Goal: Information Seeking & Learning: Learn about a topic

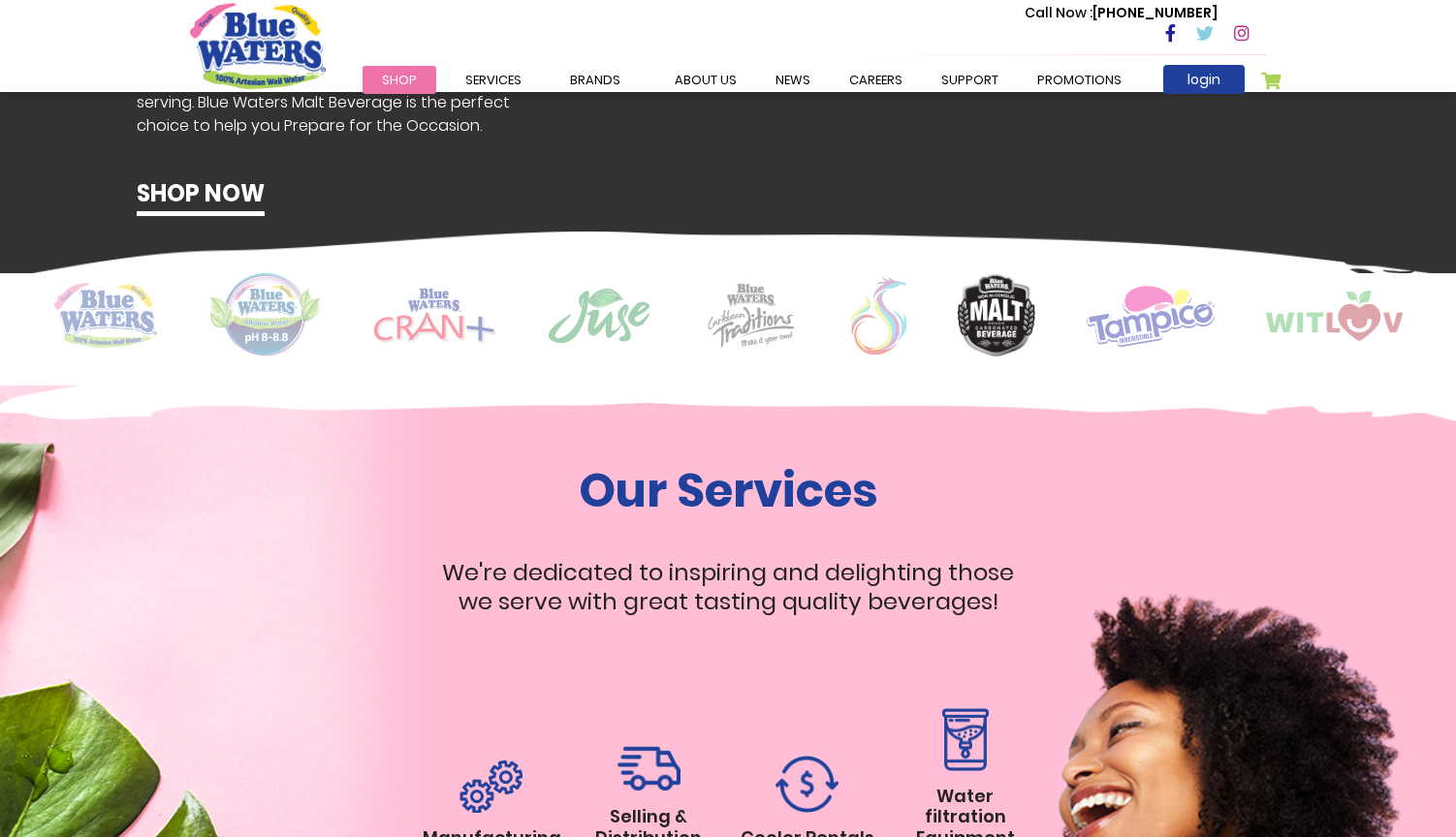
scroll to position [1450, 0]
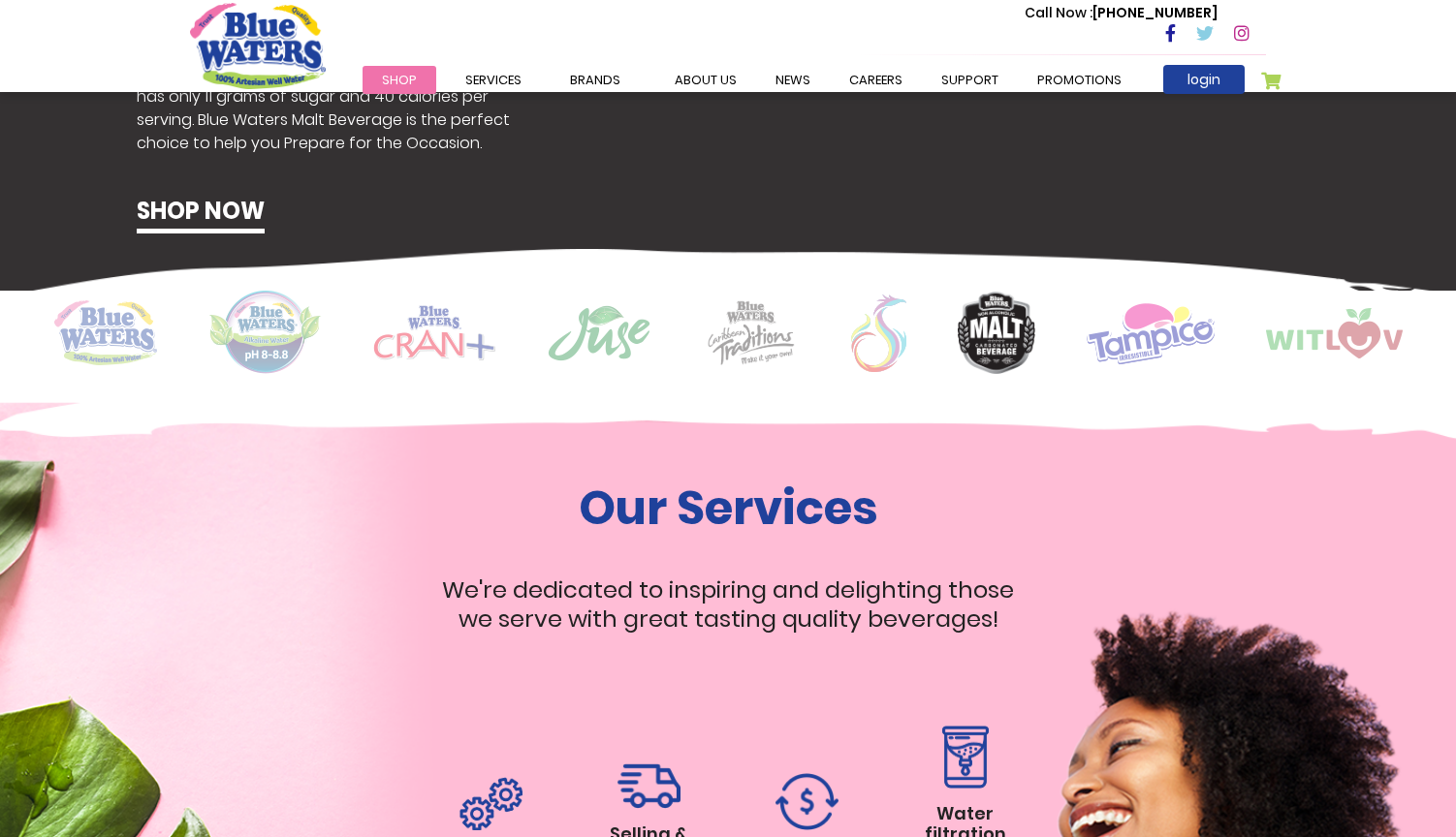
click at [104, 329] on img at bounding box center [106, 333] width 103 height 65
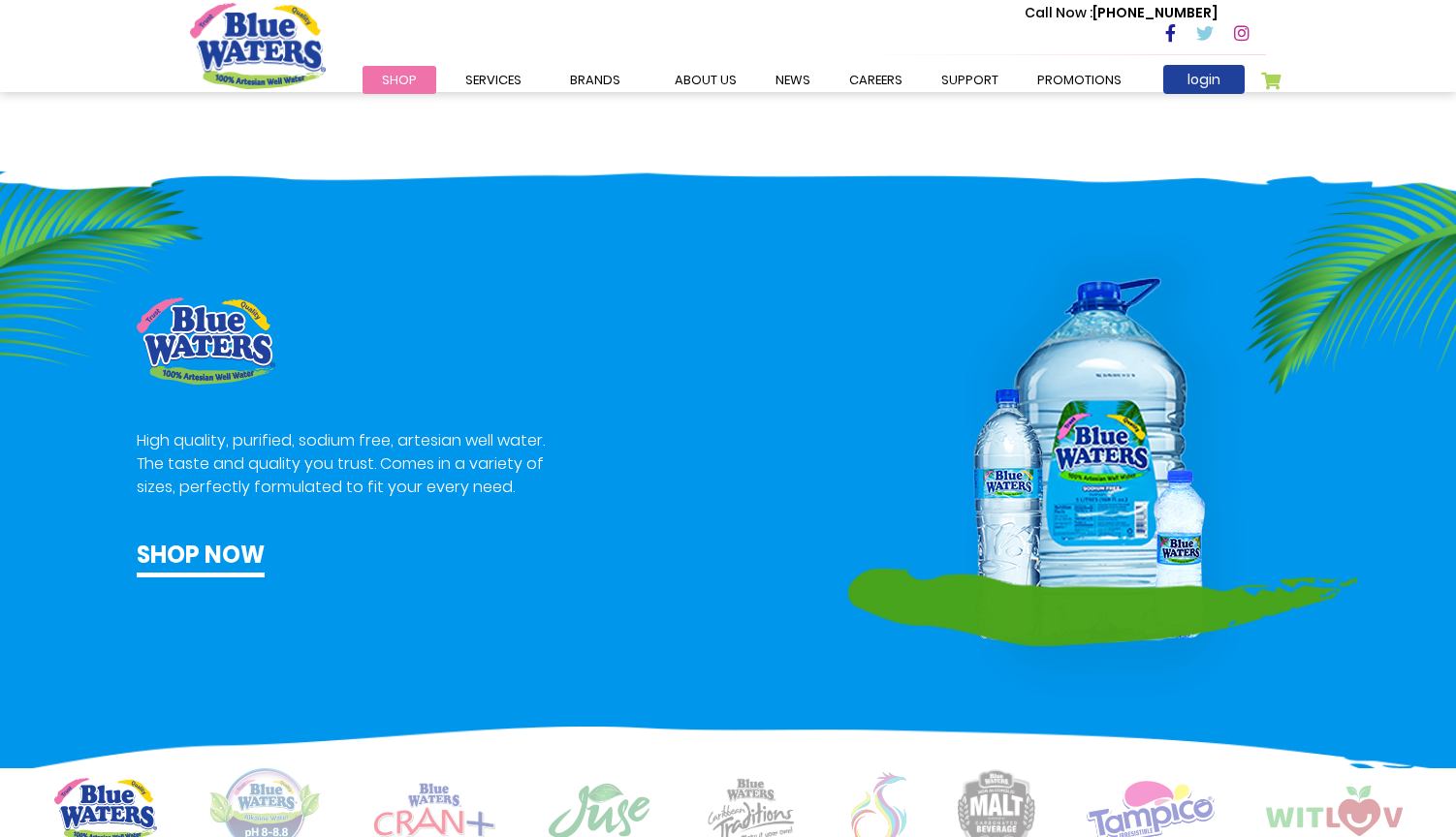
scroll to position [924, 0]
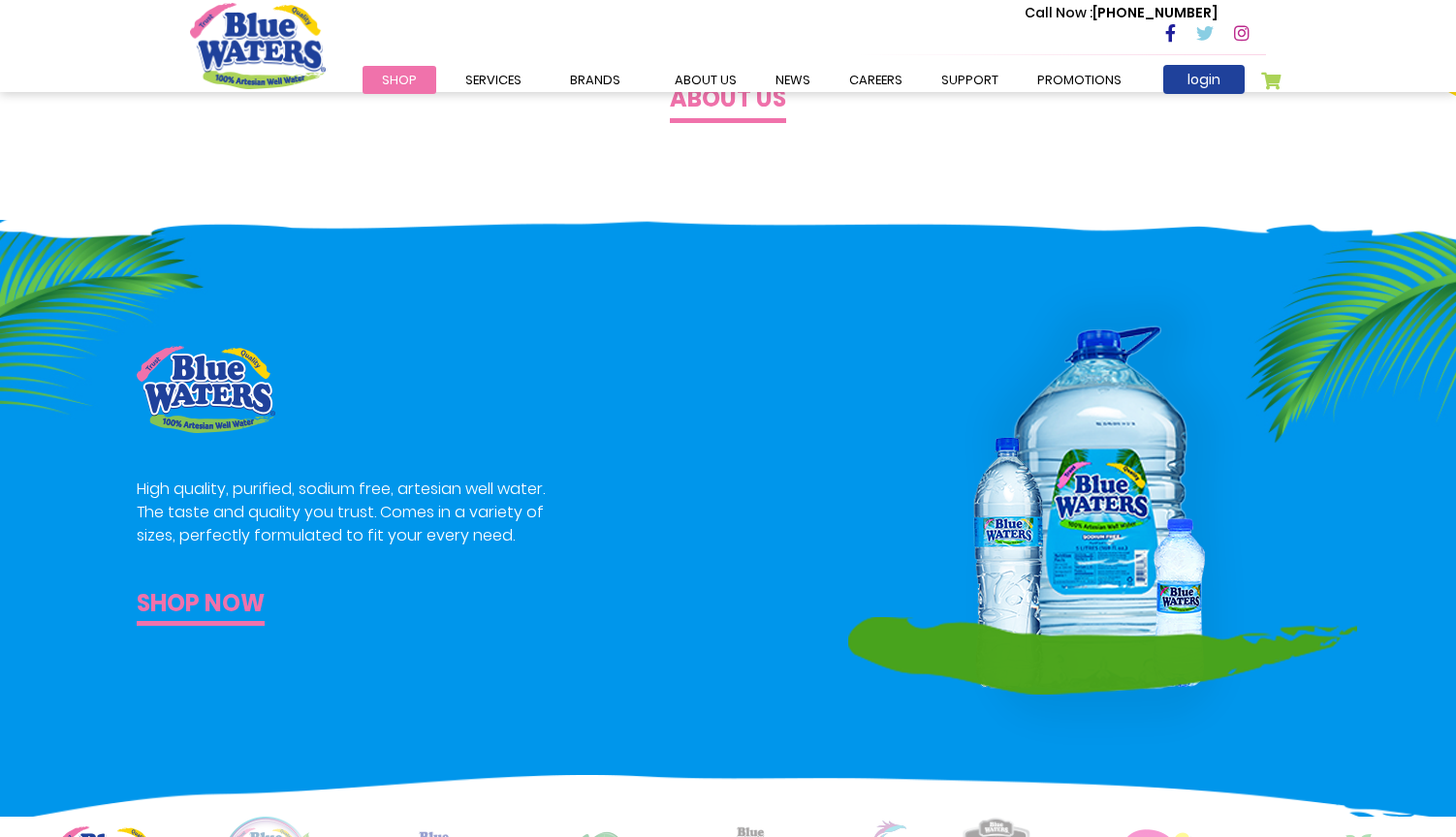
click at [227, 605] on link "Shop now" at bounding box center [201, 605] width 128 height 39
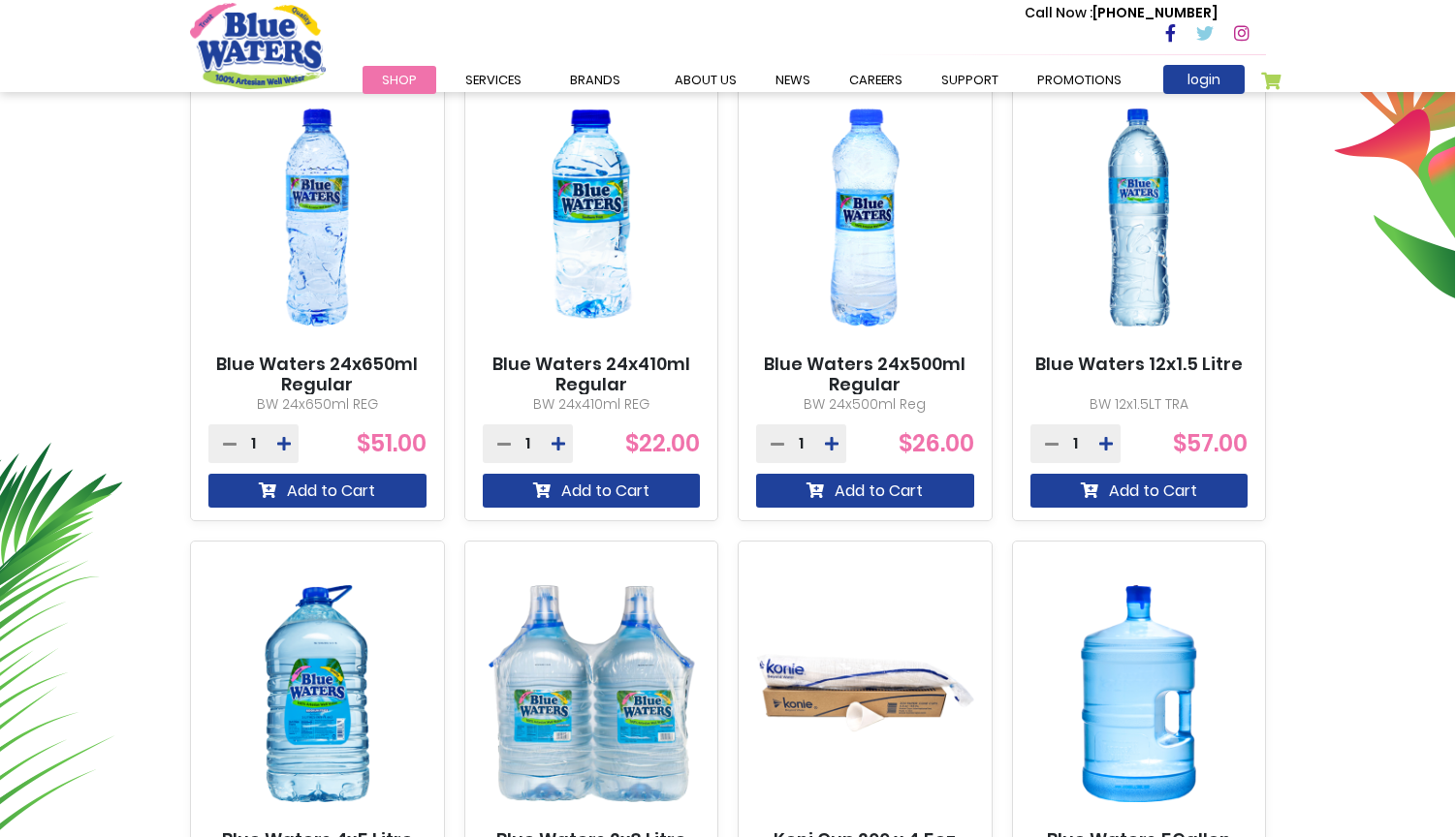
scroll to position [750, 0]
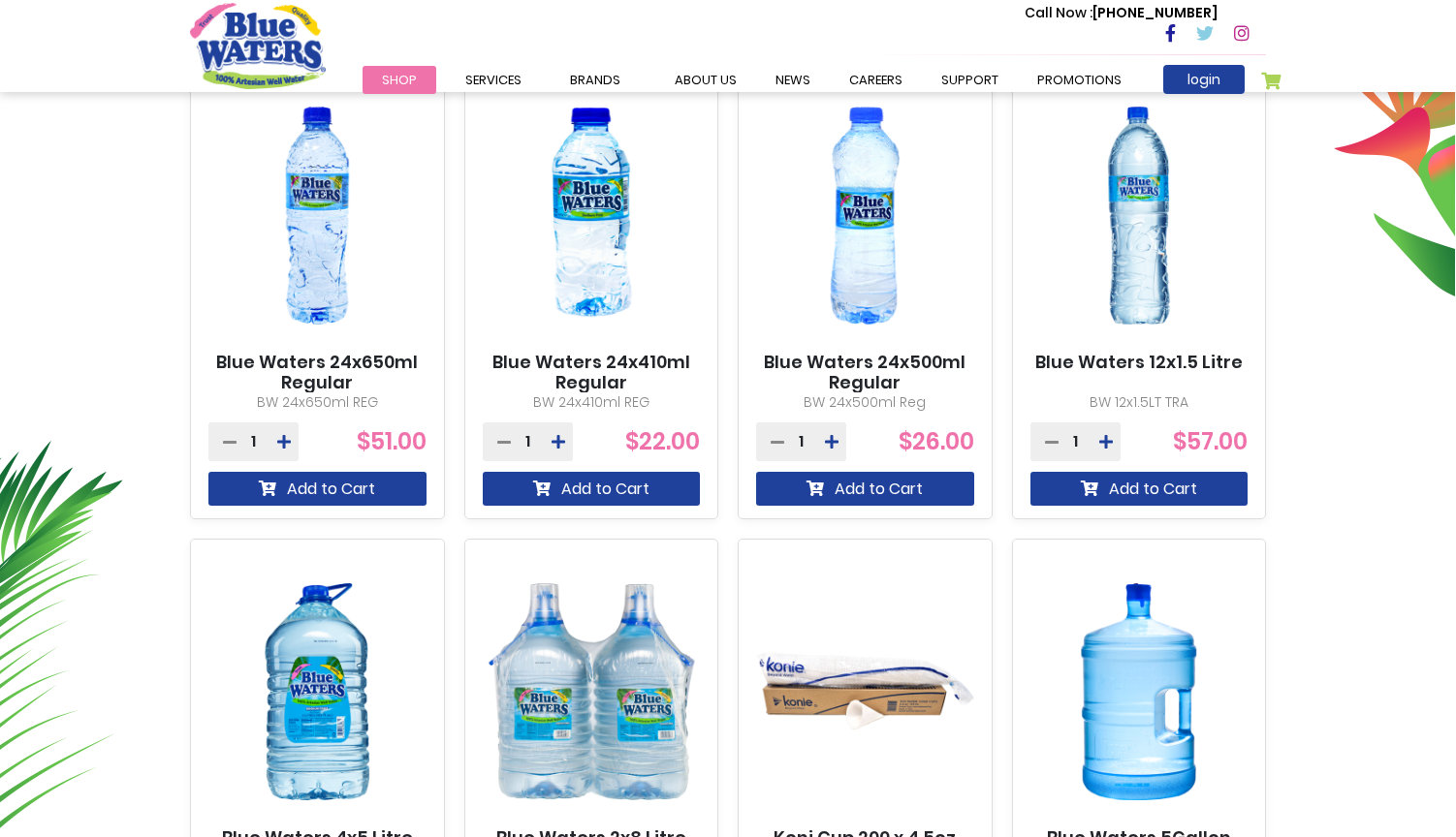
click at [320, 322] on img at bounding box center [317, 216] width 218 height 272
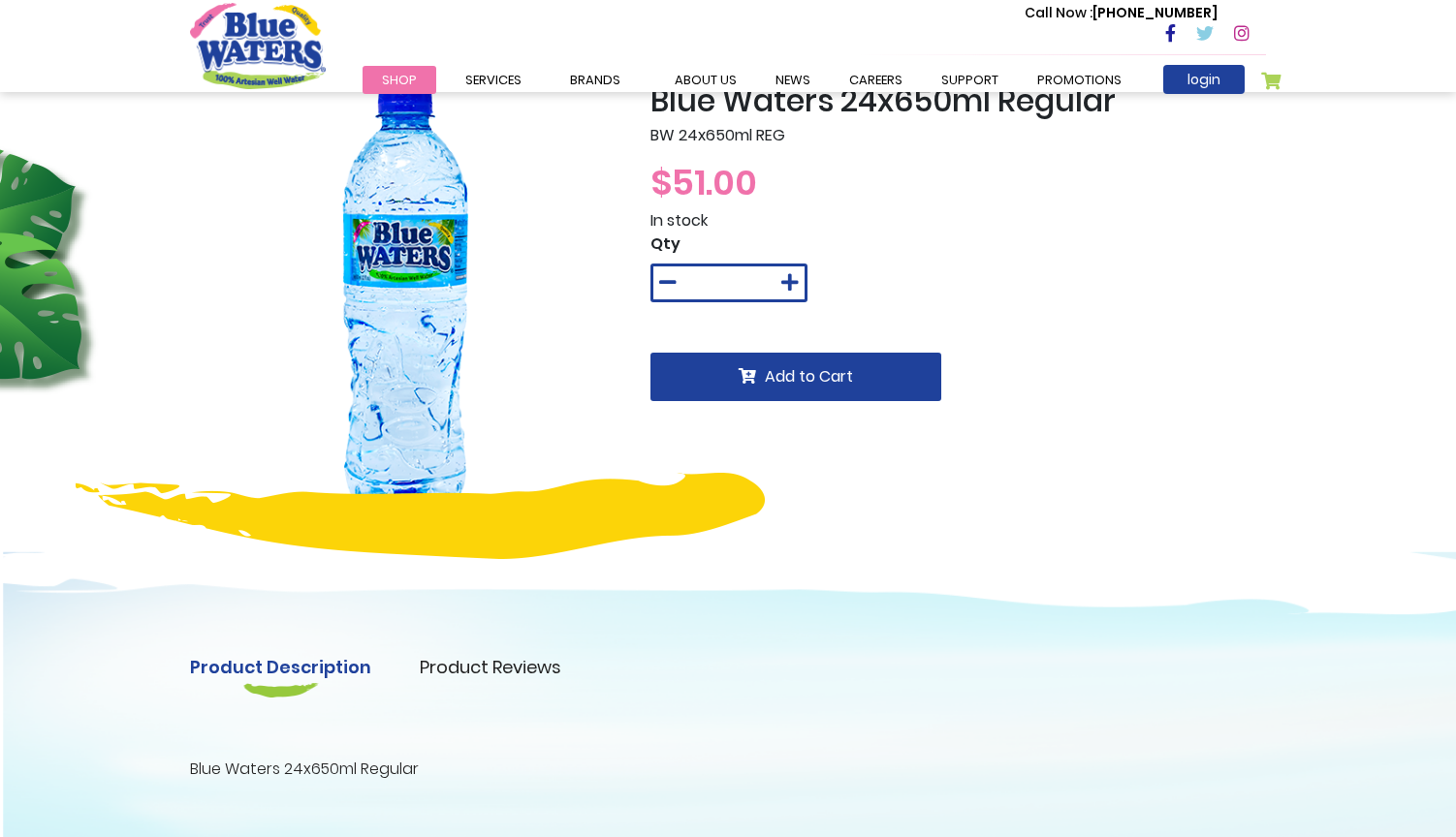
scroll to position [80, 0]
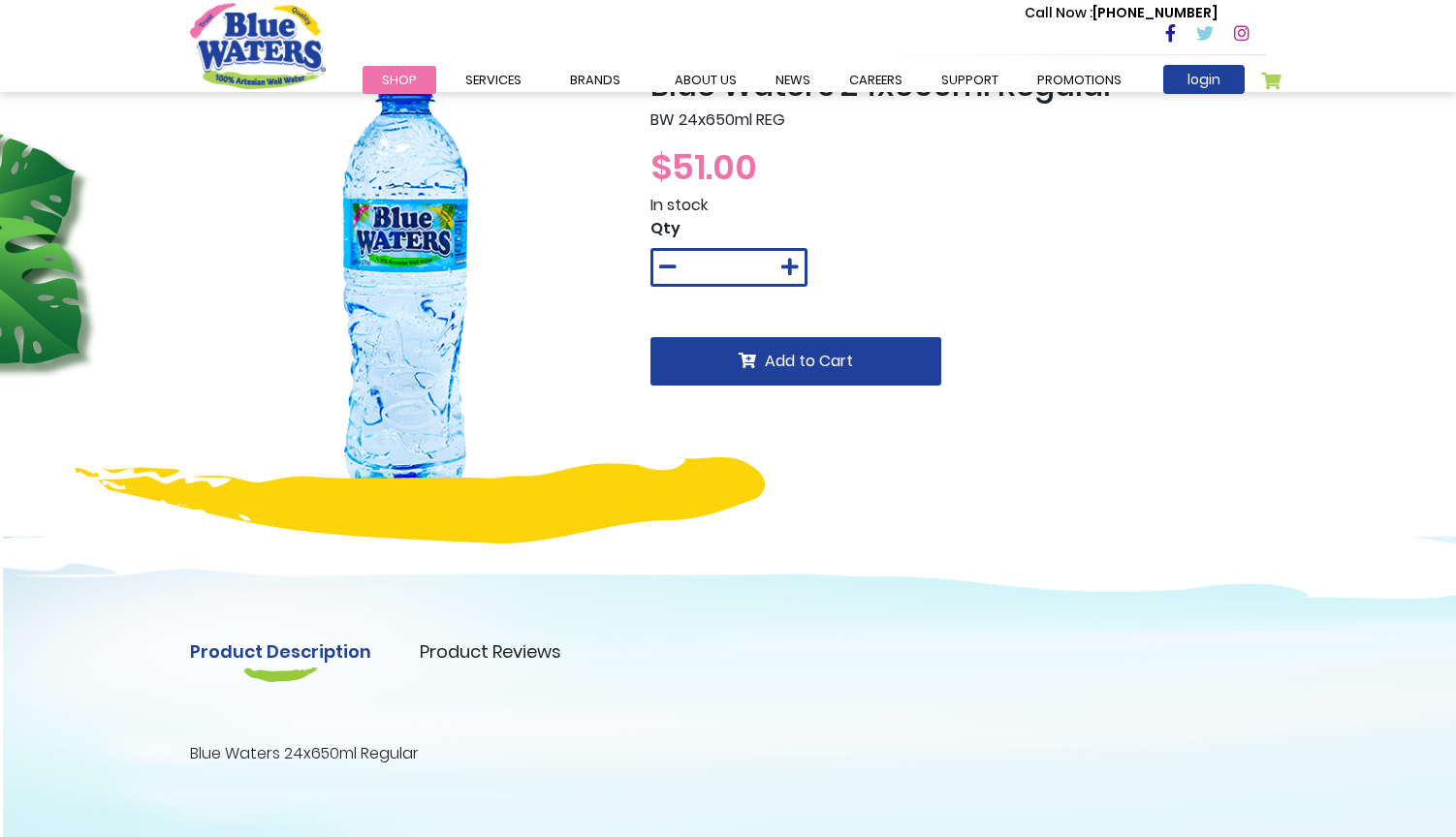
click at [487, 657] on link "Product Reviews" at bounding box center [489, 651] width 141 height 27
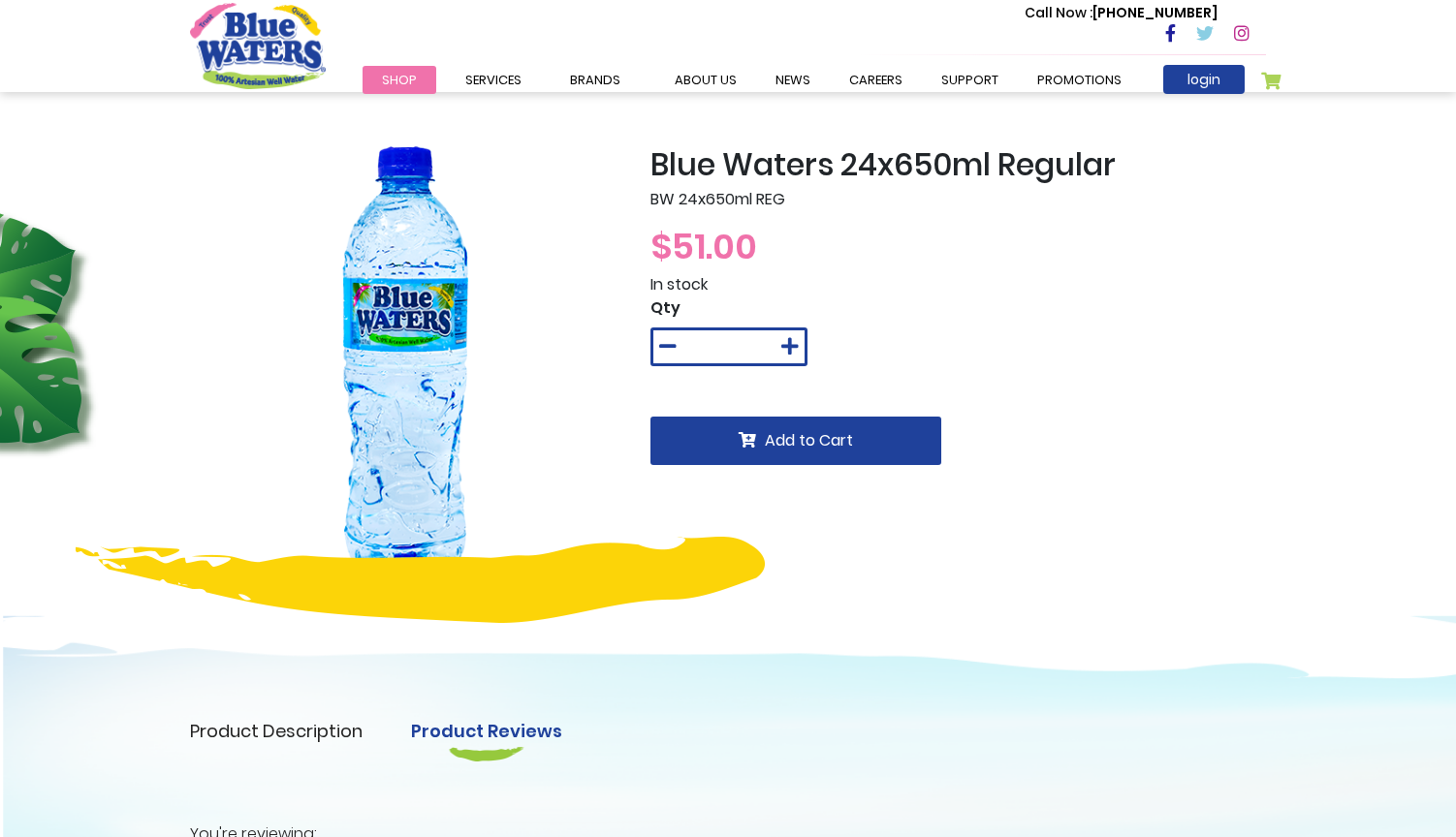
scroll to position [0, 0]
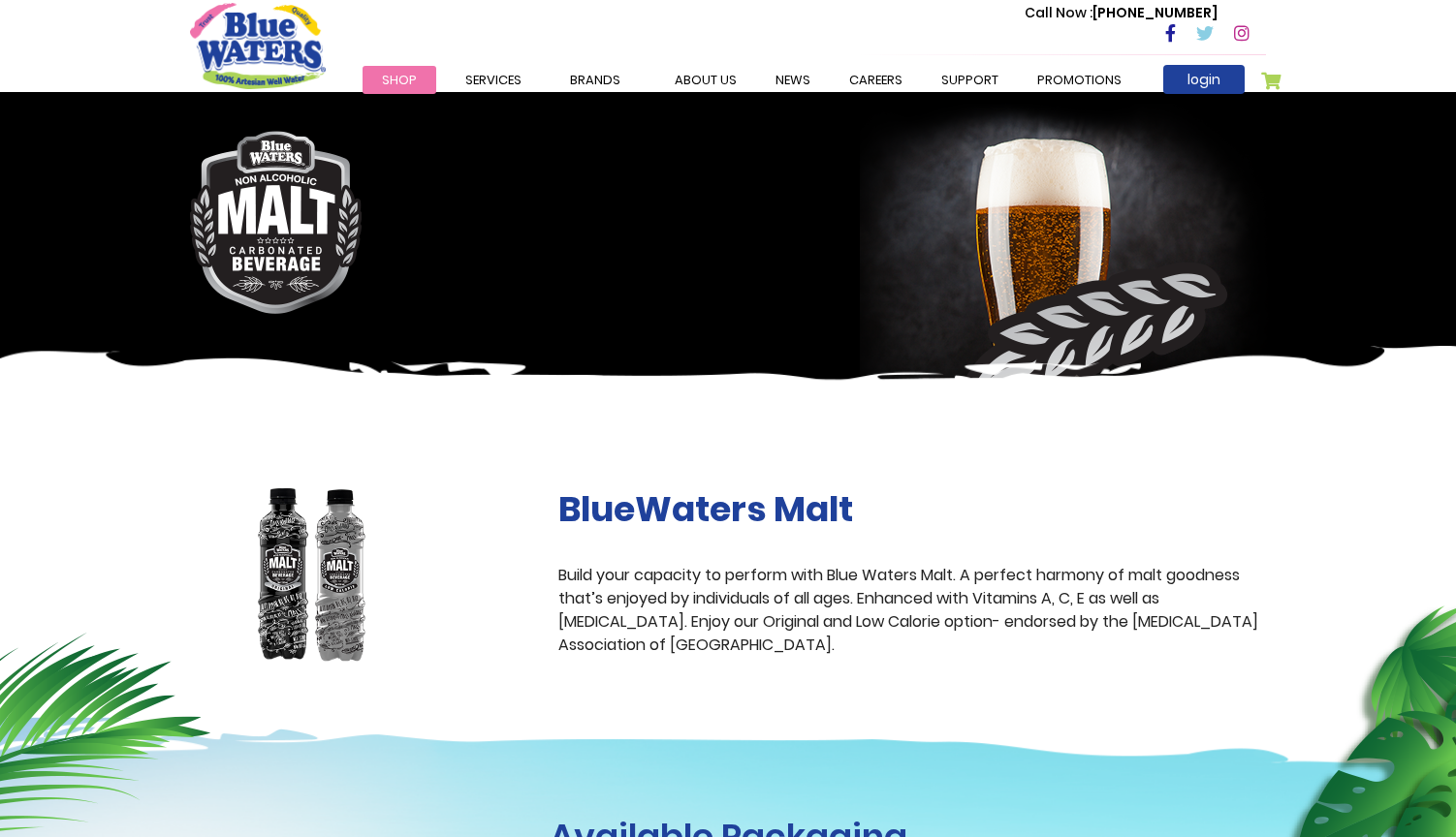
click at [393, 88] on span "Shop" at bounding box center [399, 80] width 35 height 19
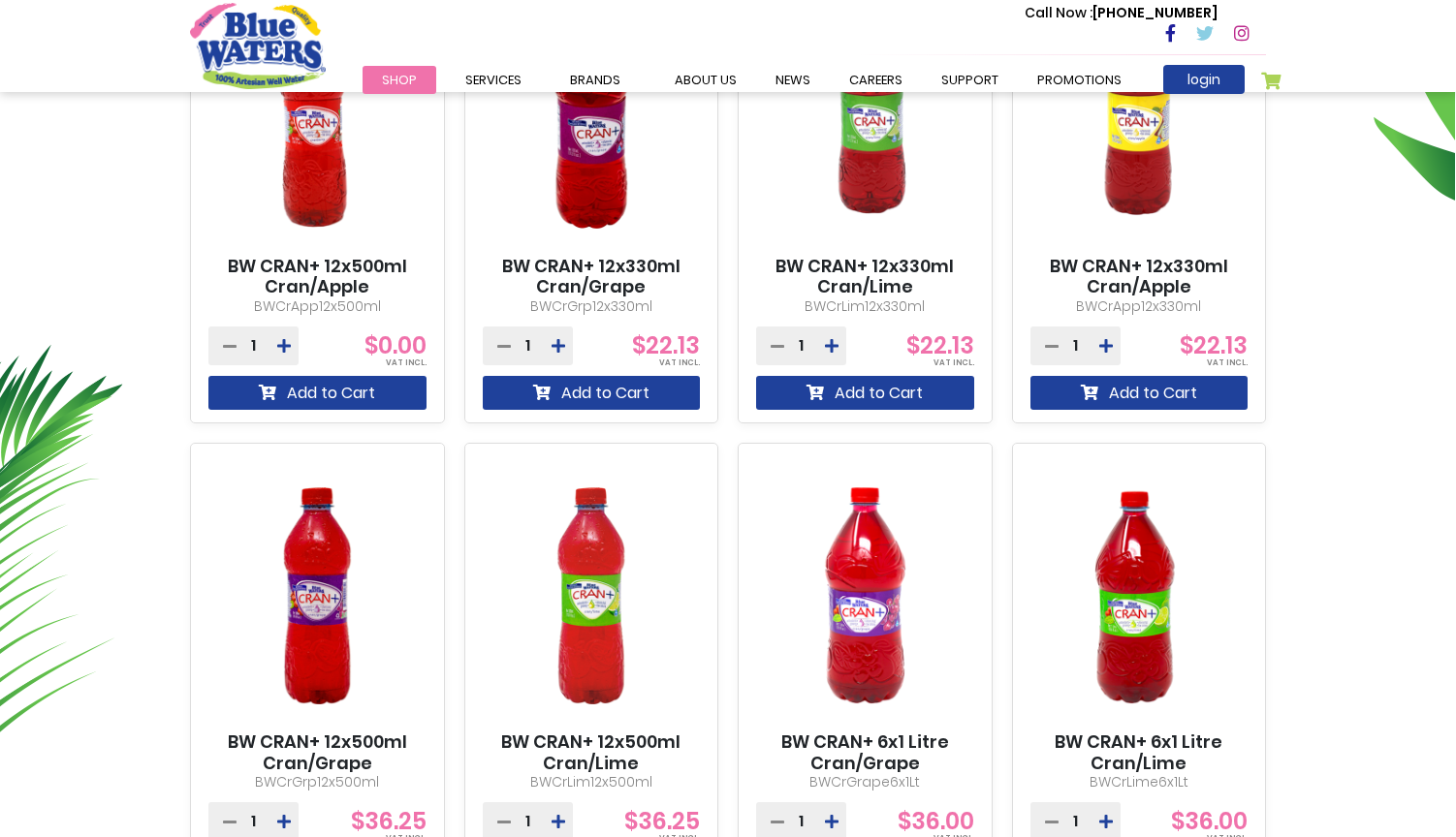
scroll to position [851, 0]
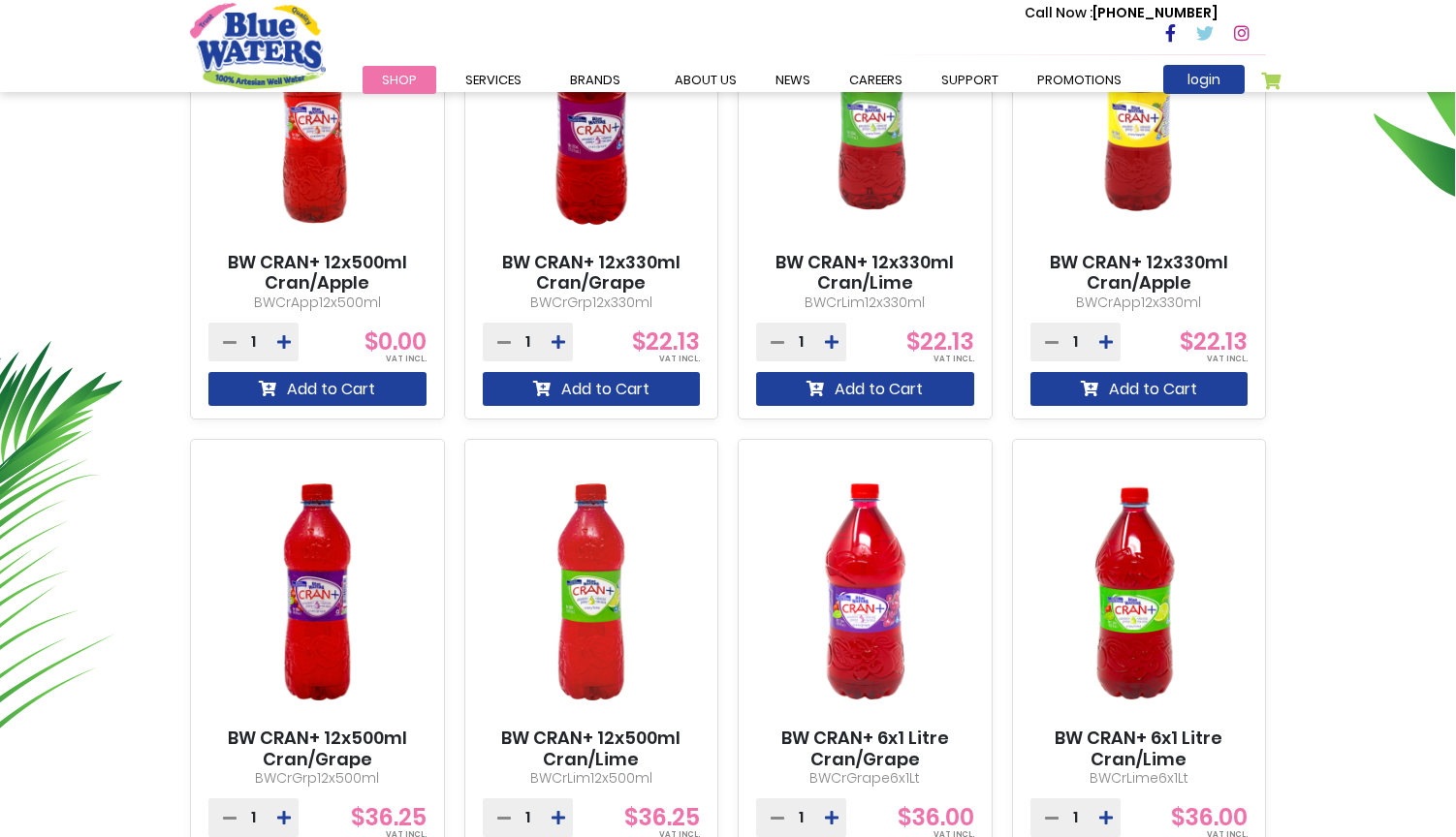
click at [600, 621] on img at bounding box center [591, 593] width 218 height 272
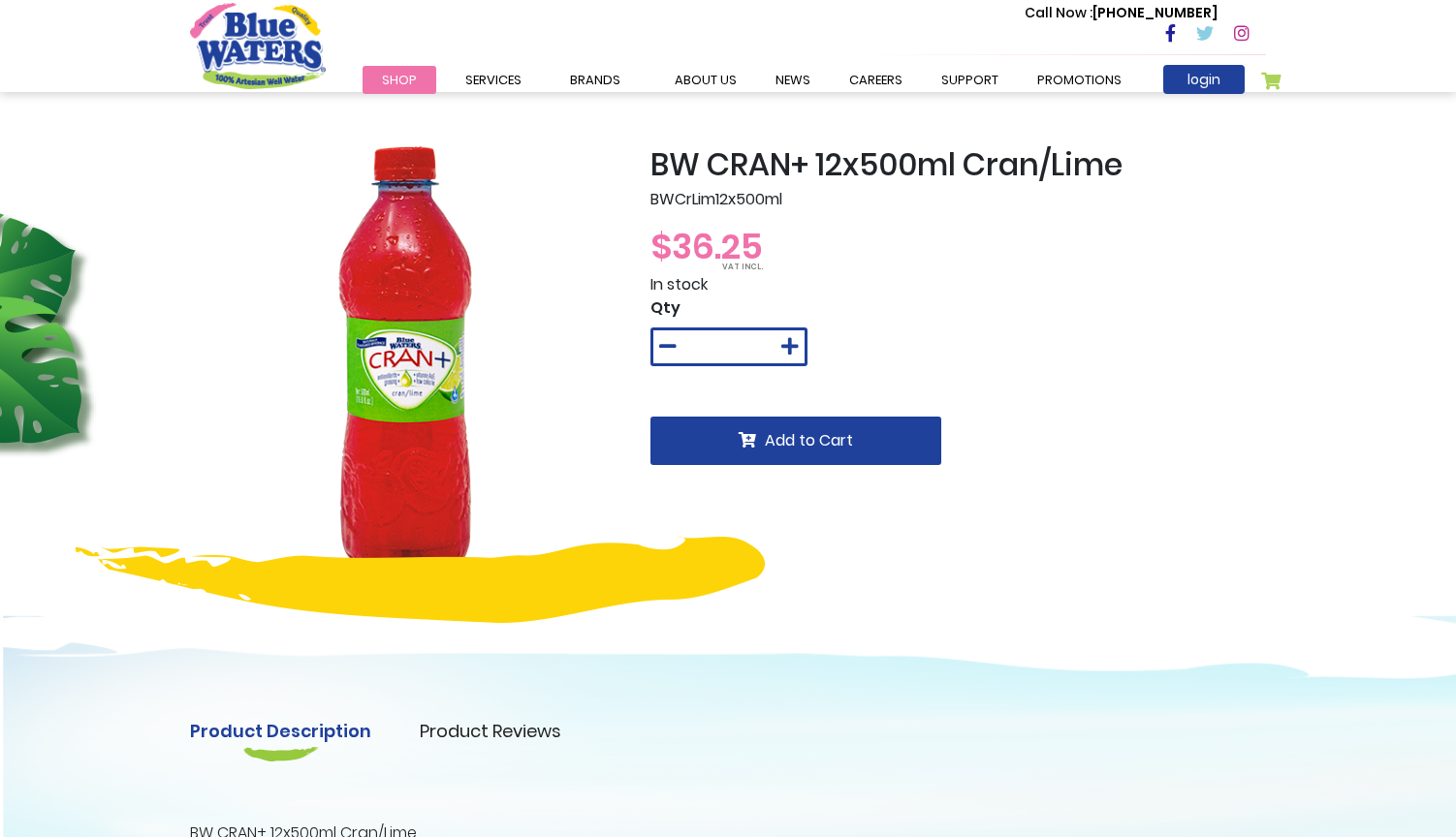
drag, startPoint x: 418, startPoint y: 348, endPoint x: 434, endPoint y: 413, distance: 66.9
click at [434, 413] on img at bounding box center [405, 361] width 431 height 431
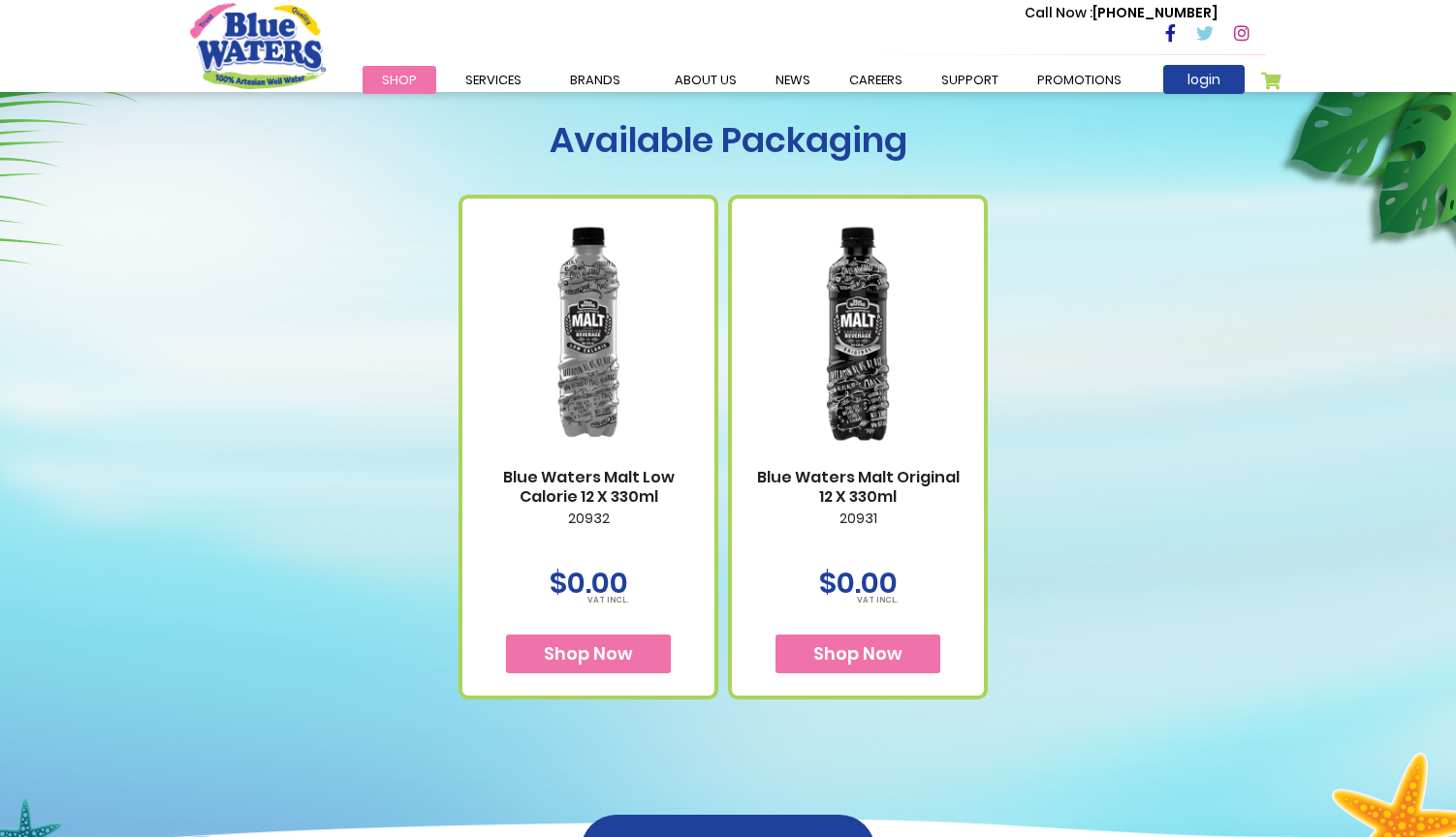
scroll to position [742, 0]
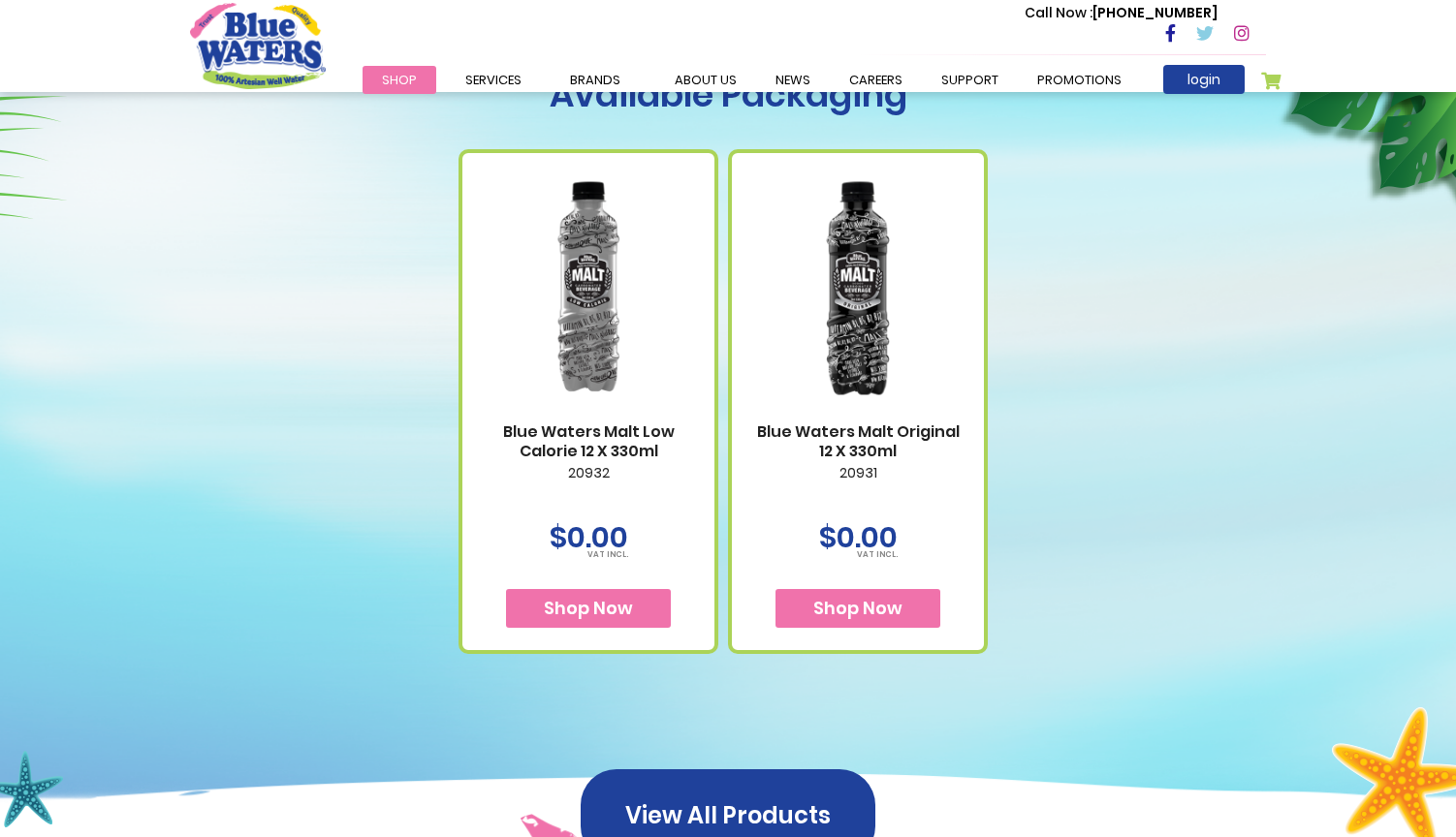
click at [582, 301] on img at bounding box center [588, 288] width 213 height 266
